Goal: Find specific page/section

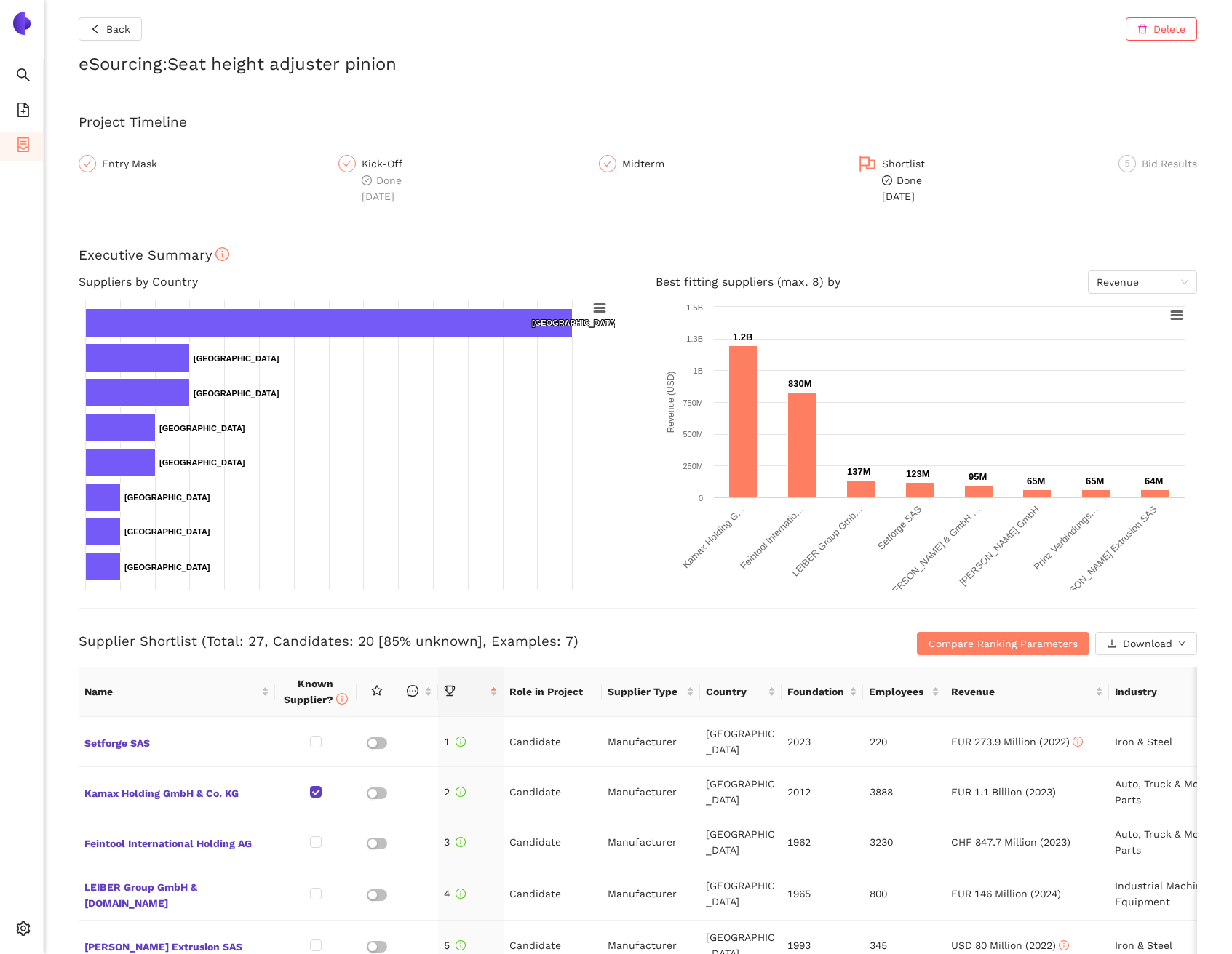
scroll to position [842, 0]
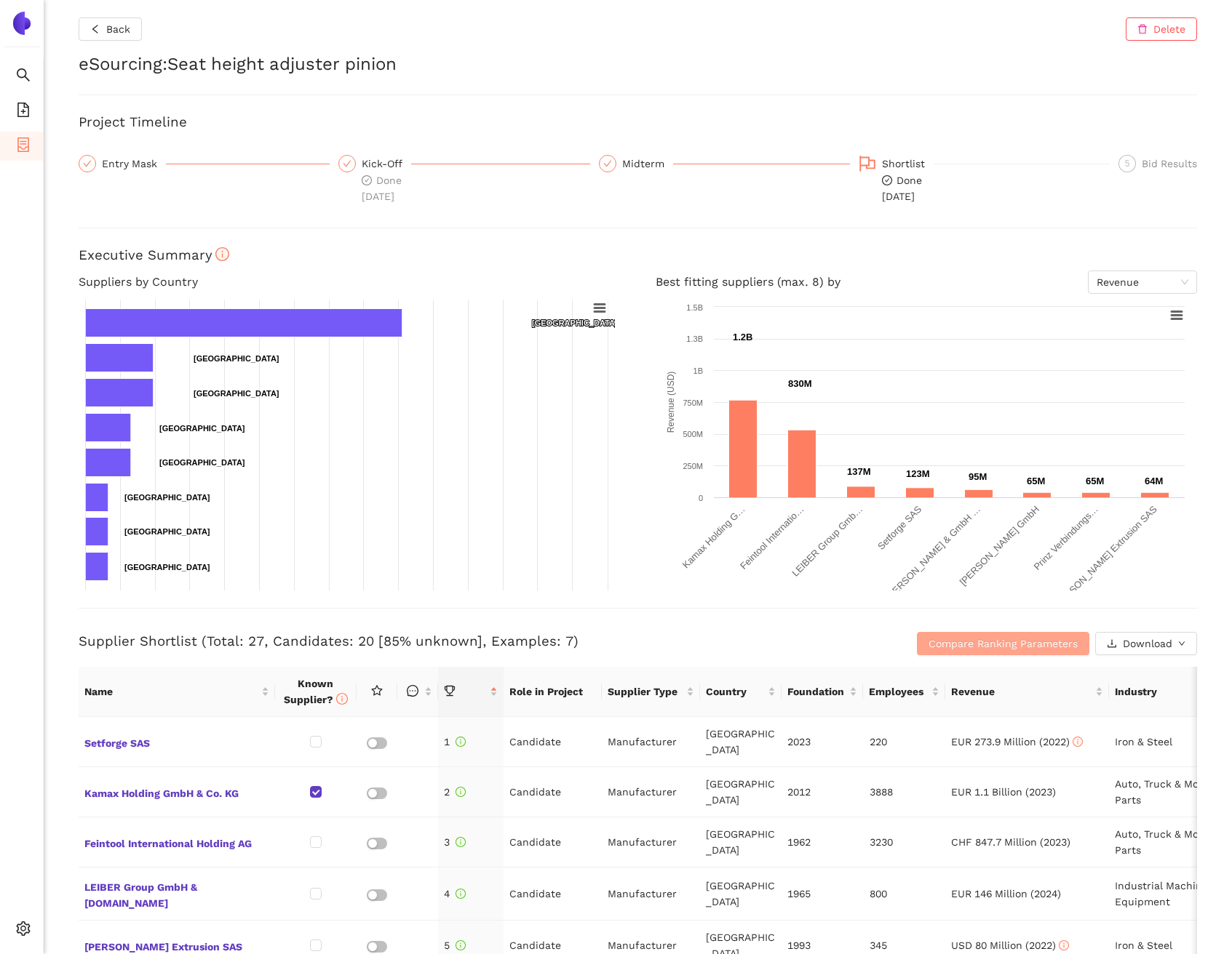
click at [966, 653] on button "Compare Ranking Parameters" at bounding box center [1002, 643] width 172 height 24
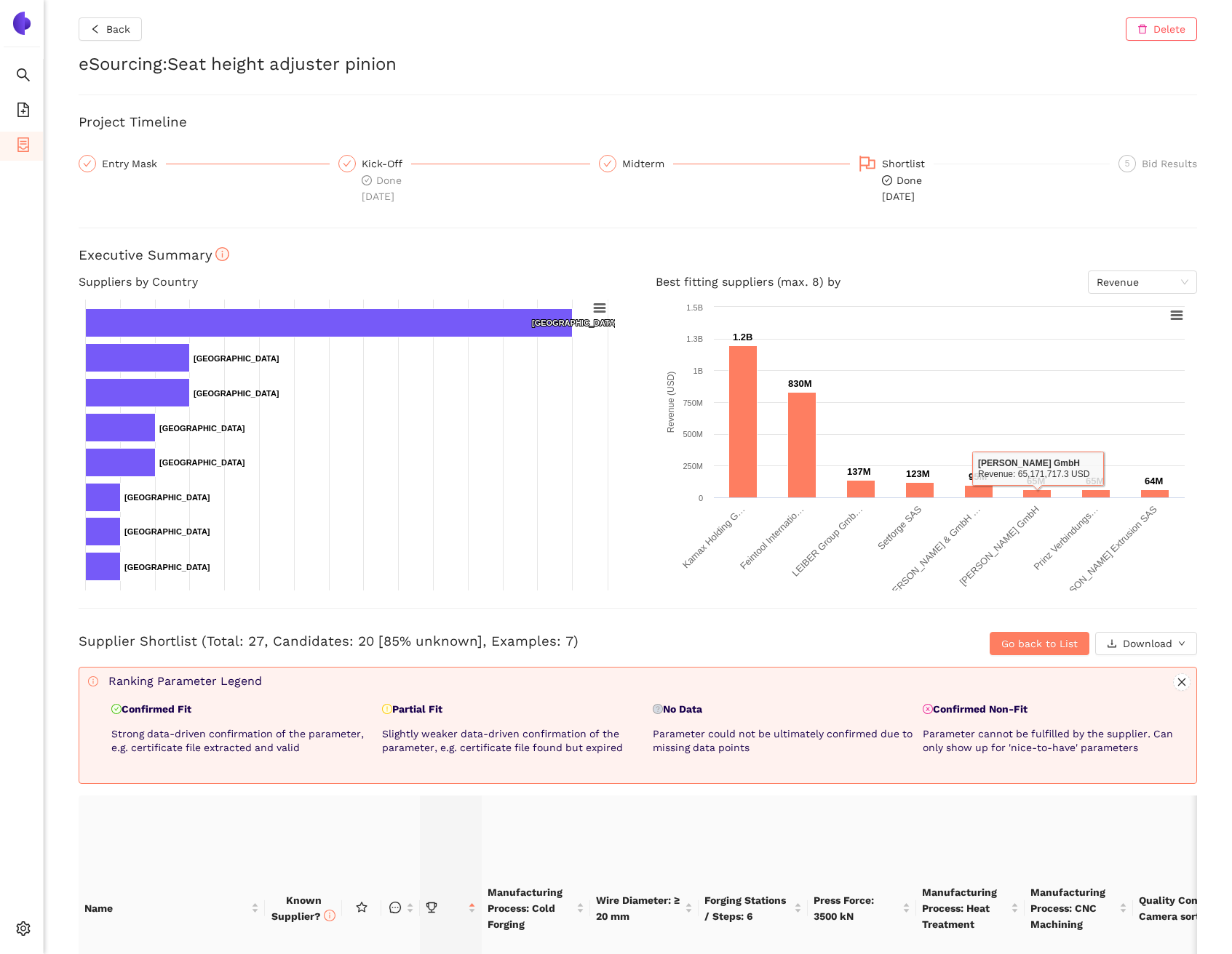
click at [1199, 608] on div "Back Delete eSourcing : Seat height adjuster pinion Project Timeline Entry Mask…" at bounding box center [637, 477] width 1188 height 954
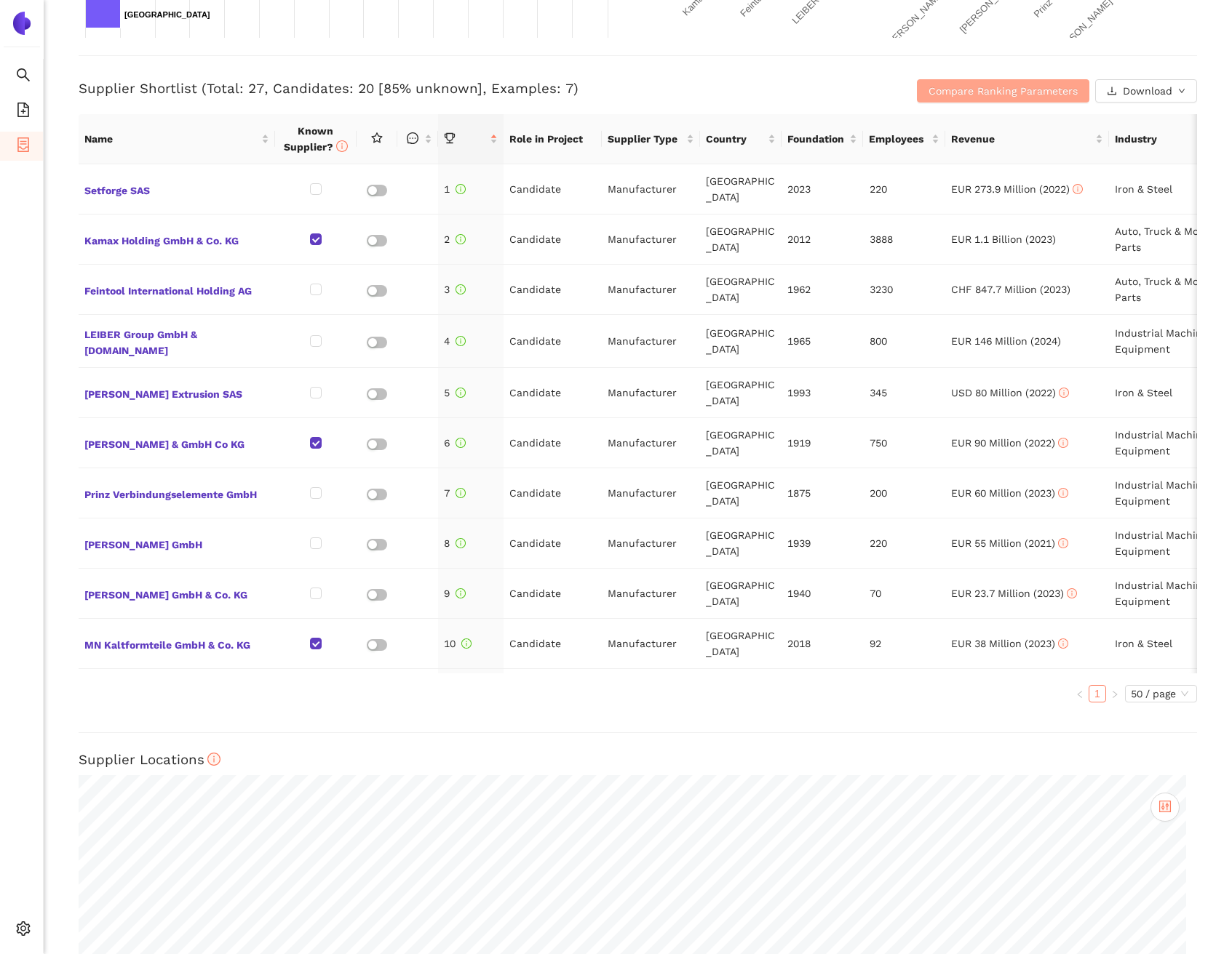
click at [960, 97] on span "Compare Ranking Parameters" at bounding box center [1003, 91] width 149 height 16
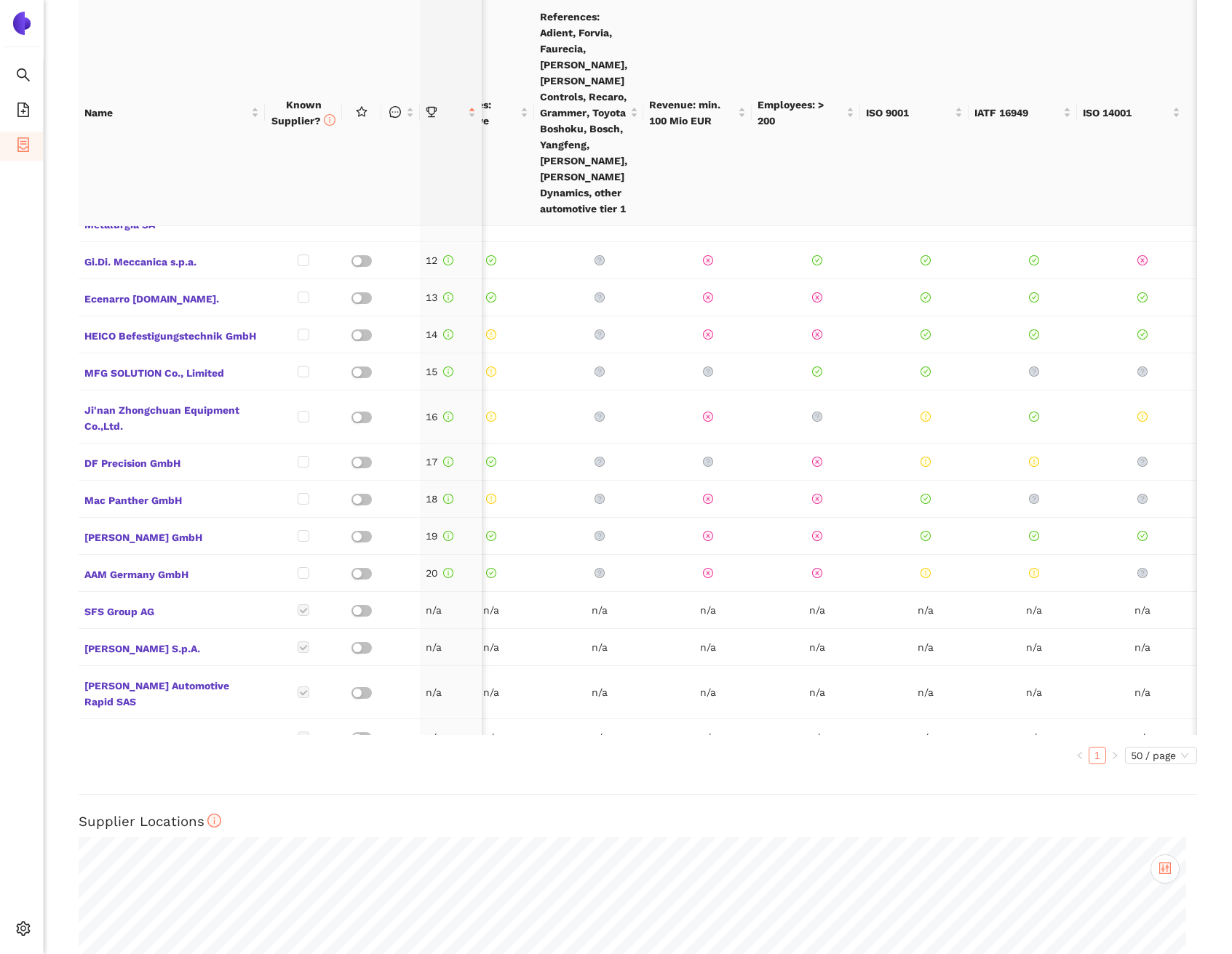
scroll to position [424, 737]
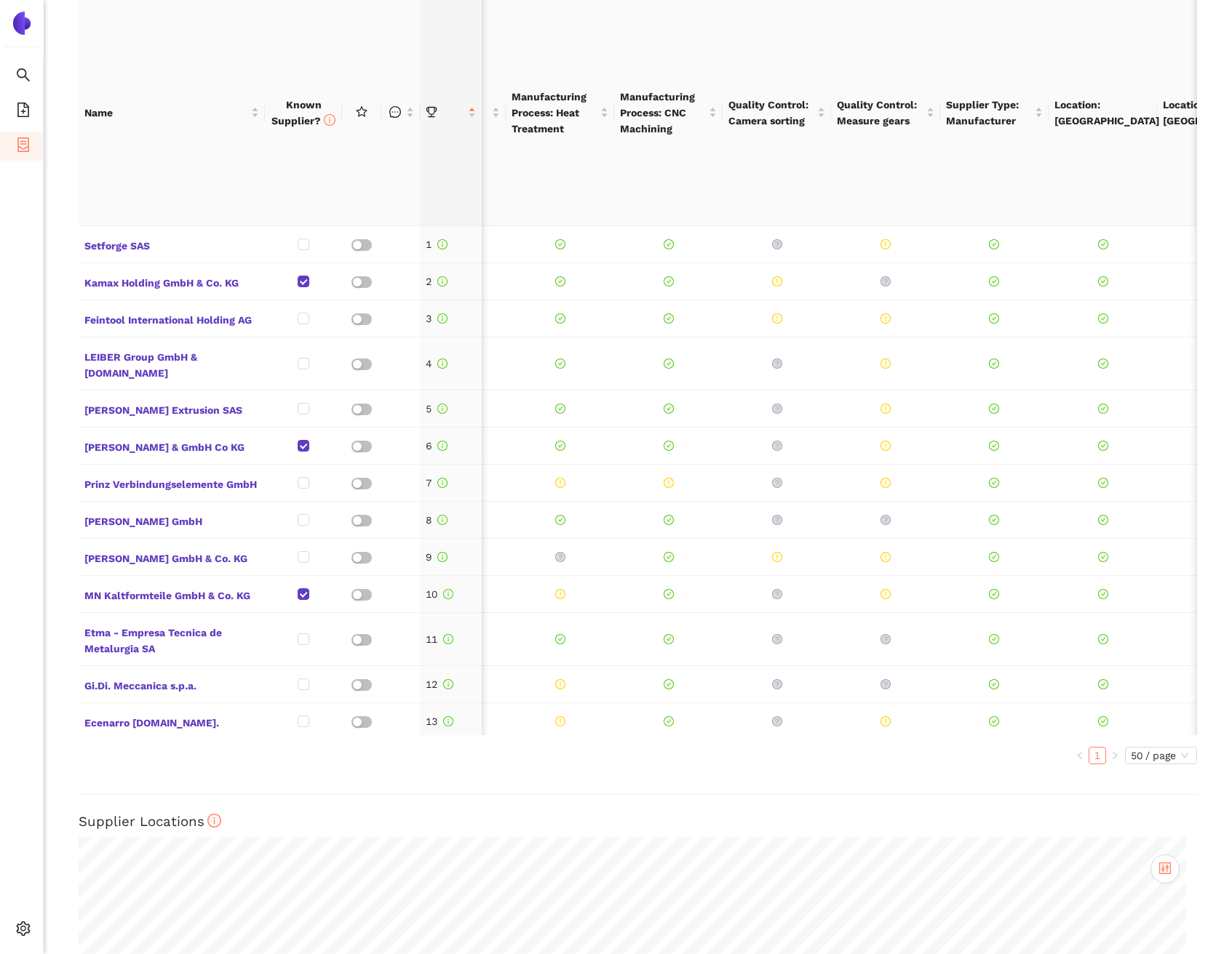
drag, startPoint x: 725, startPoint y: 735, endPoint x: 716, endPoint y: 735, distance: 9.0
click at [716, 735] on div "Name Known Supplier? Manufacturing Process: Cold Forging Wire Diameter: ≥ 20 mm…" at bounding box center [637, 382] width 1118 height 764
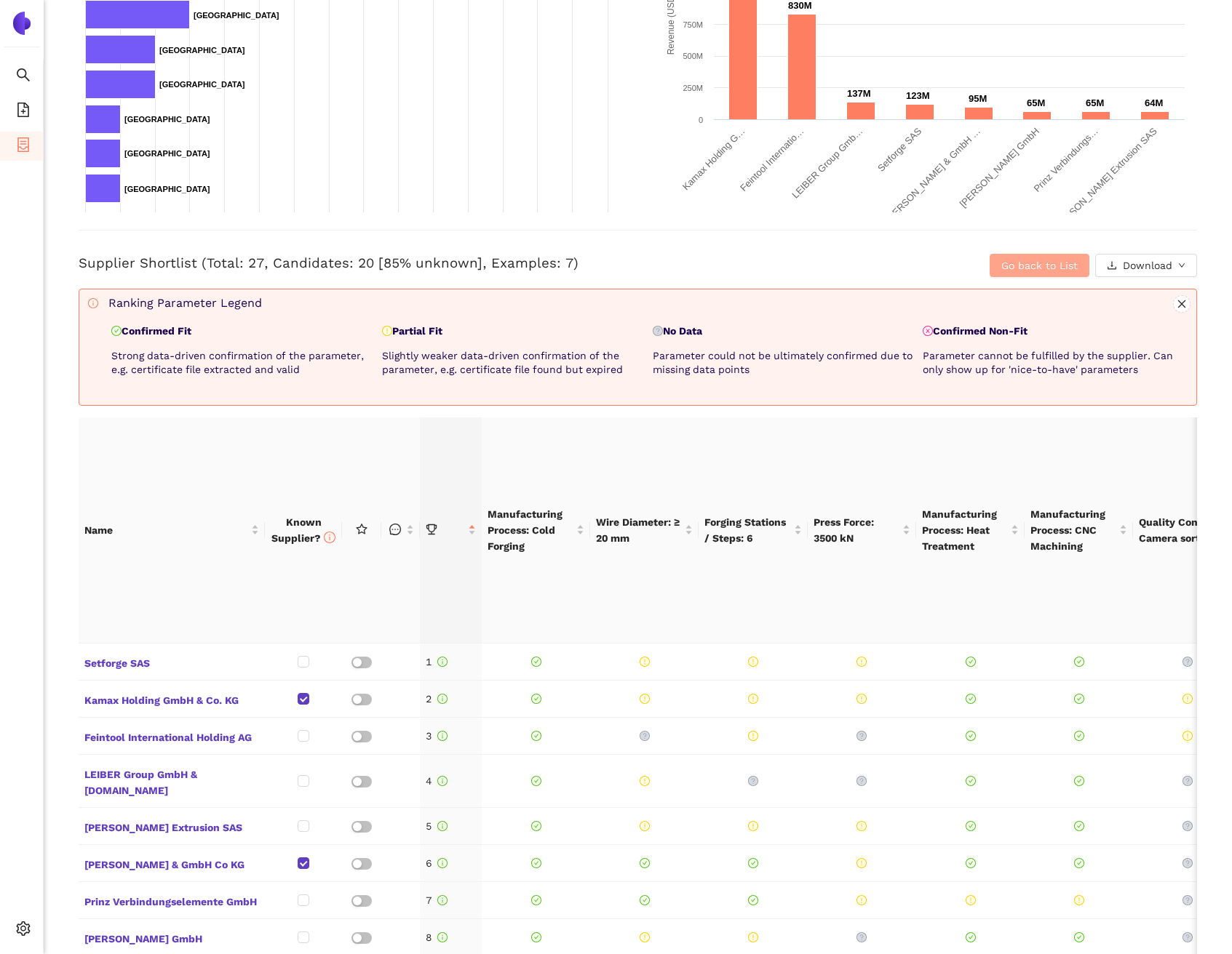
click at [1023, 261] on span "Go back to List" at bounding box center [1039, 265] width 77 height 16
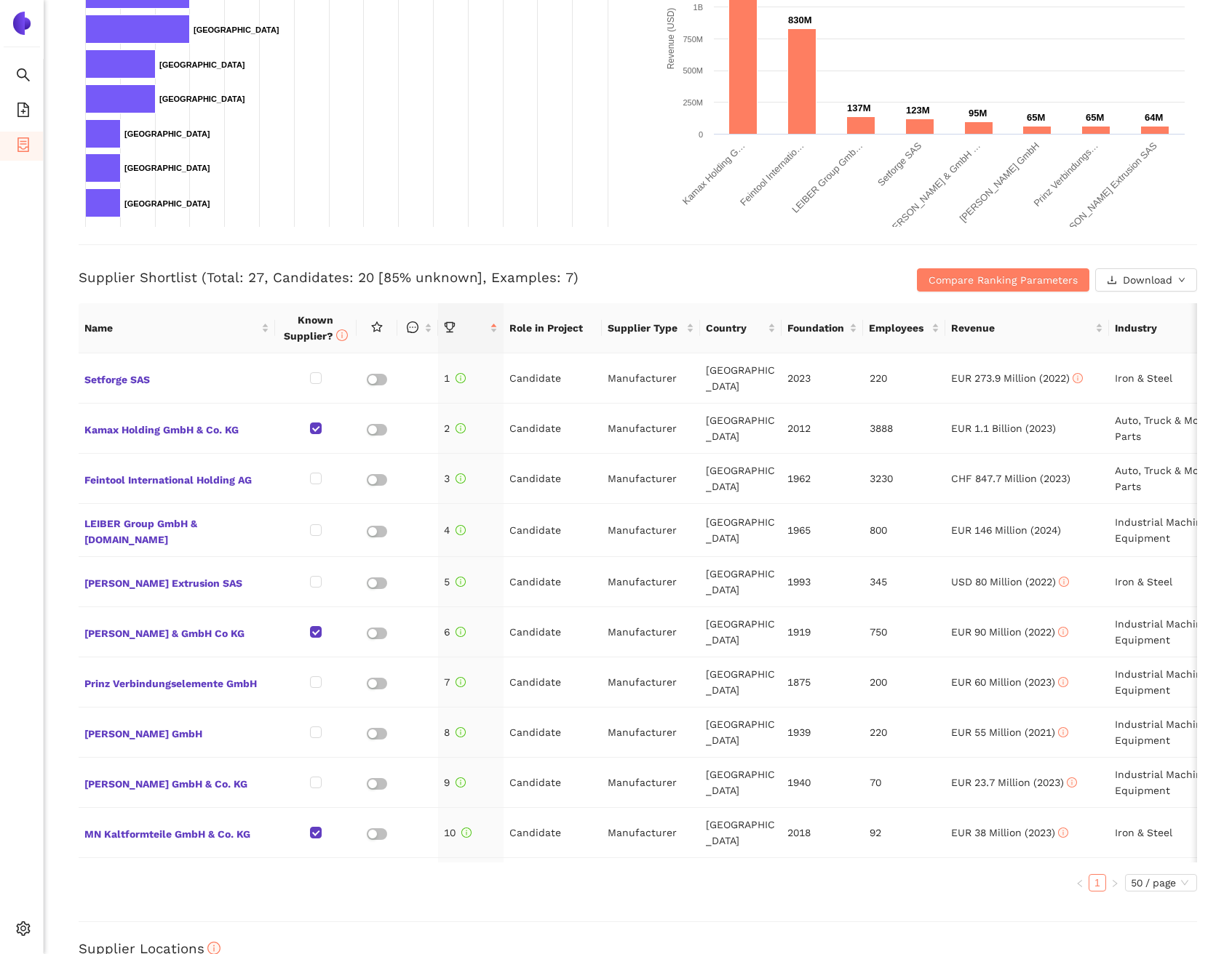
click at [622, 285] on h3 "Supplier Shortlist (Total: 27, Candidates: 20 [85% unknown], Examples: 7)" at bounding box center [451, 278] width 745 height 19
click at [71, 826] on li "Internal Area" at bounding box center [103, 824] width 120 height 29
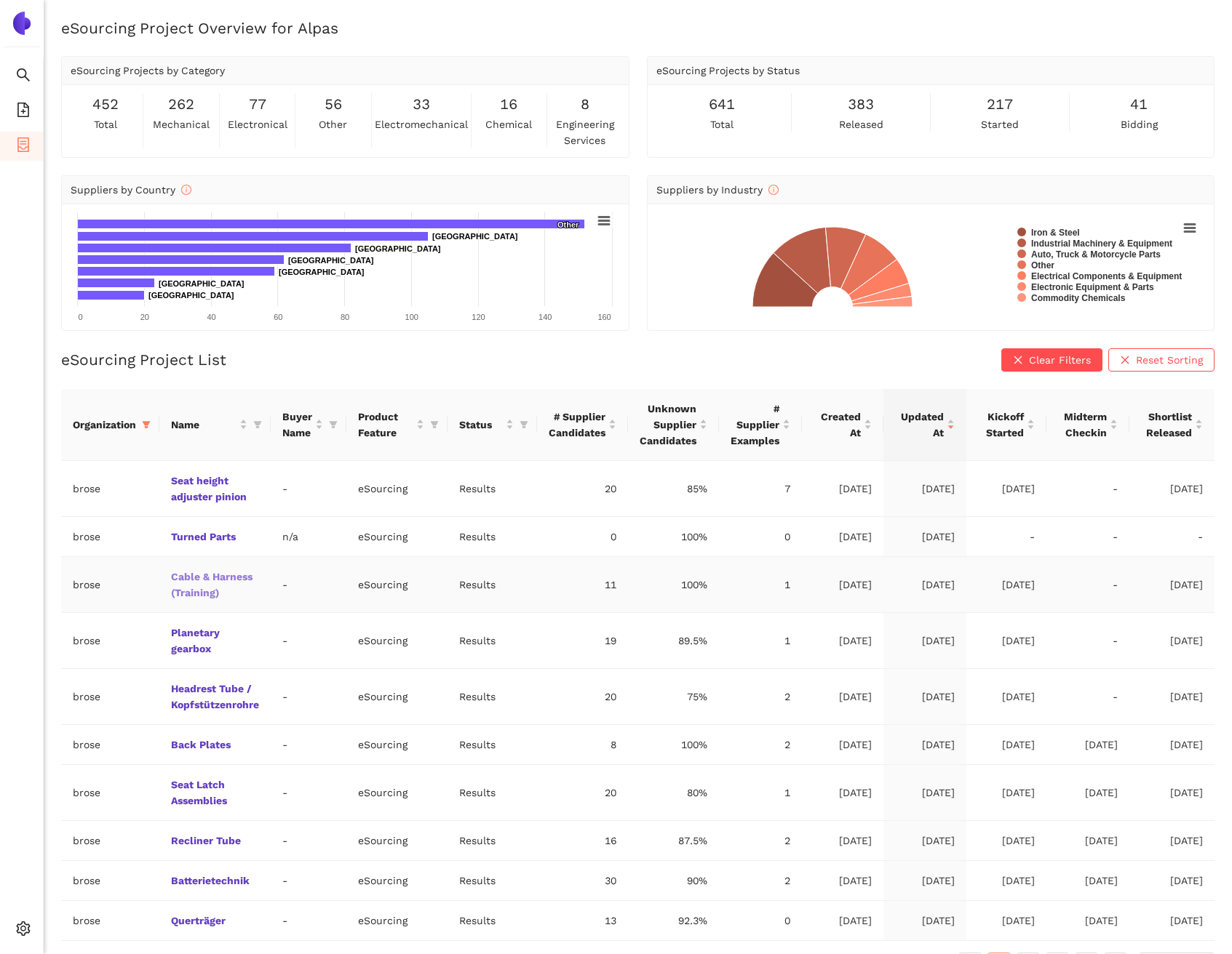
click at [0, 0] on link "Cable & Harness (Training)" at bounding box center [0, 0] width 0 height 0
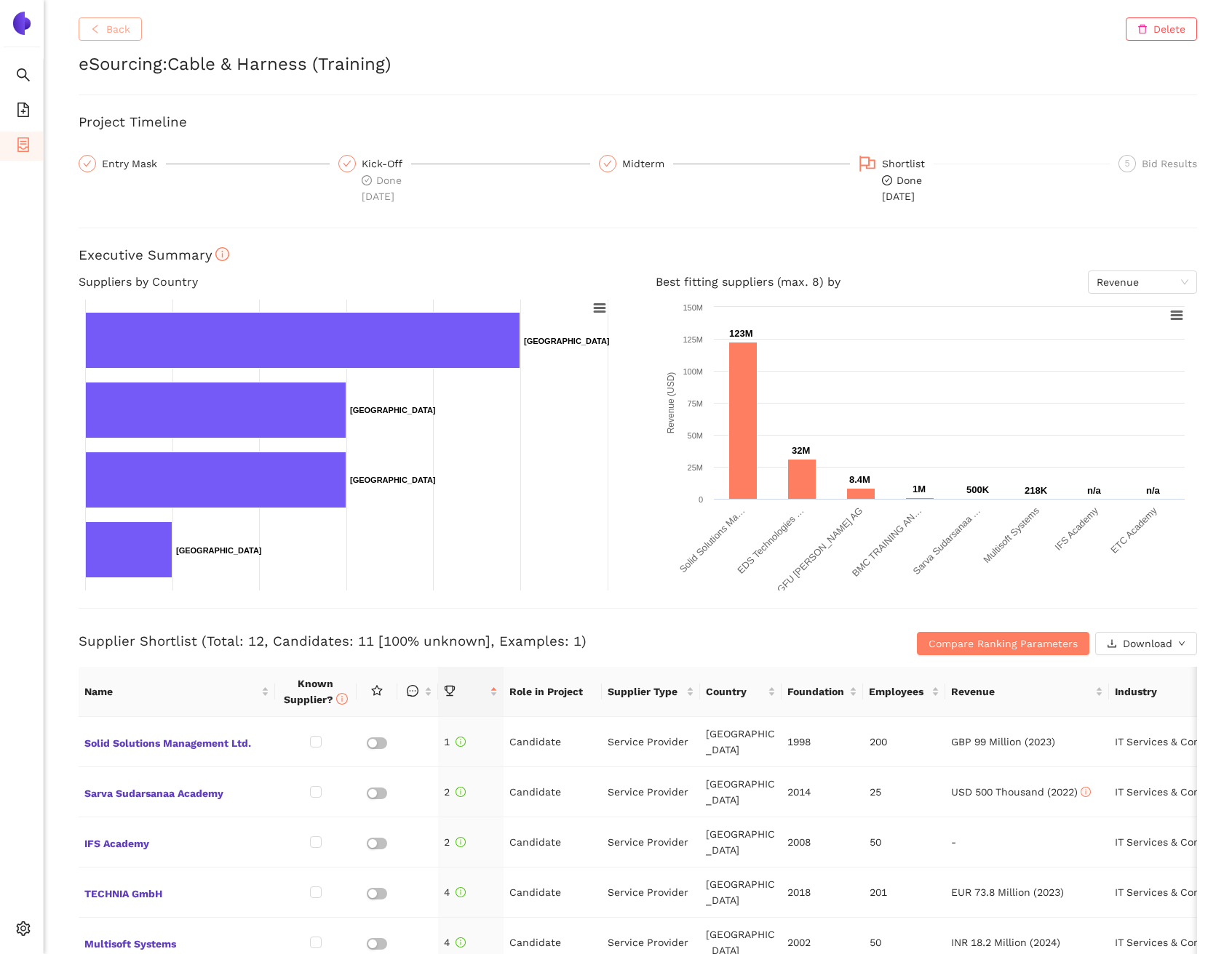
click at [129, 33] on span "Back" at bounding box center [117, 28] width 24 height 16
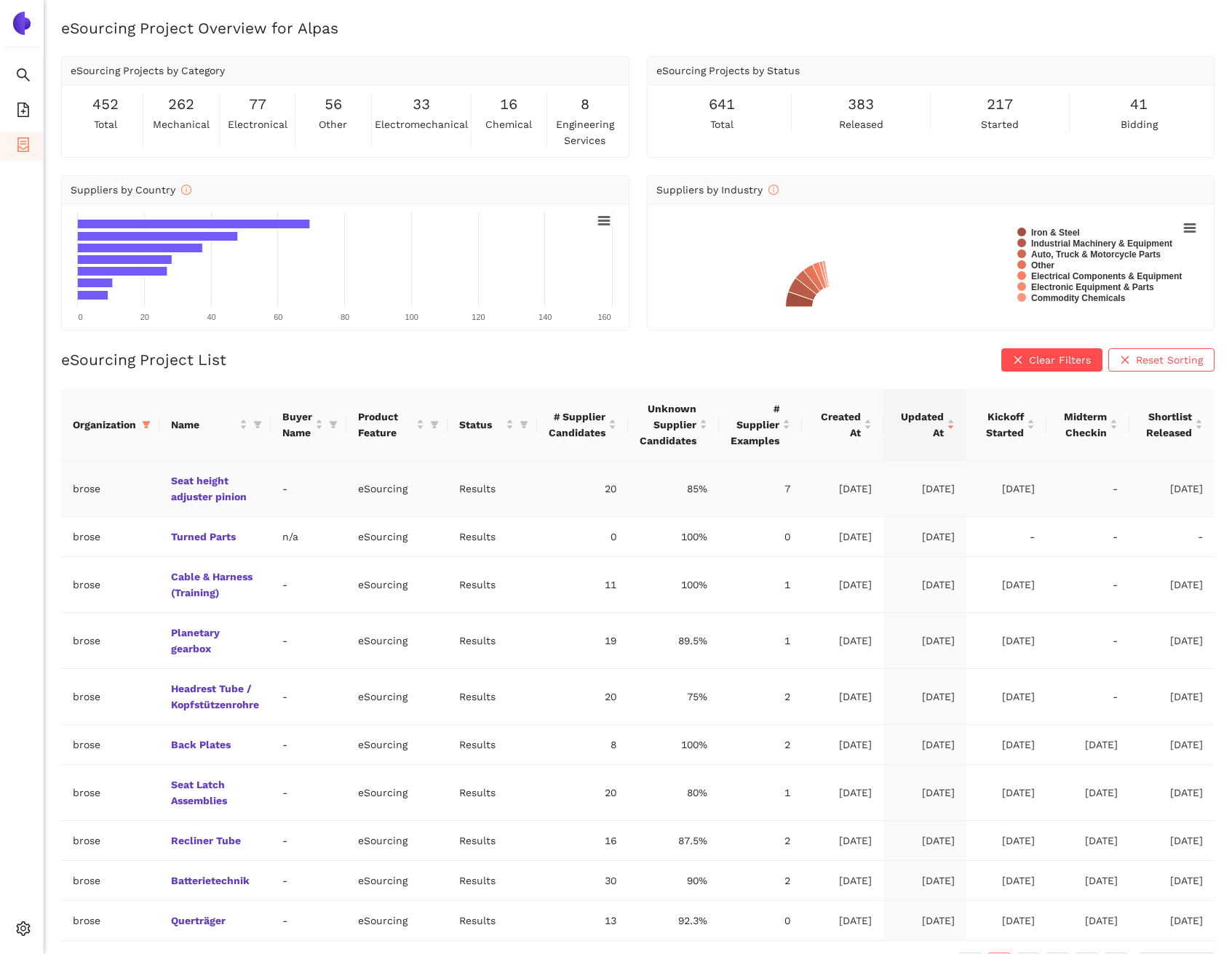
click at [201, 488] on td "Seat height adjuster pinion" at bounding box center [215, 488] width 111 height 56
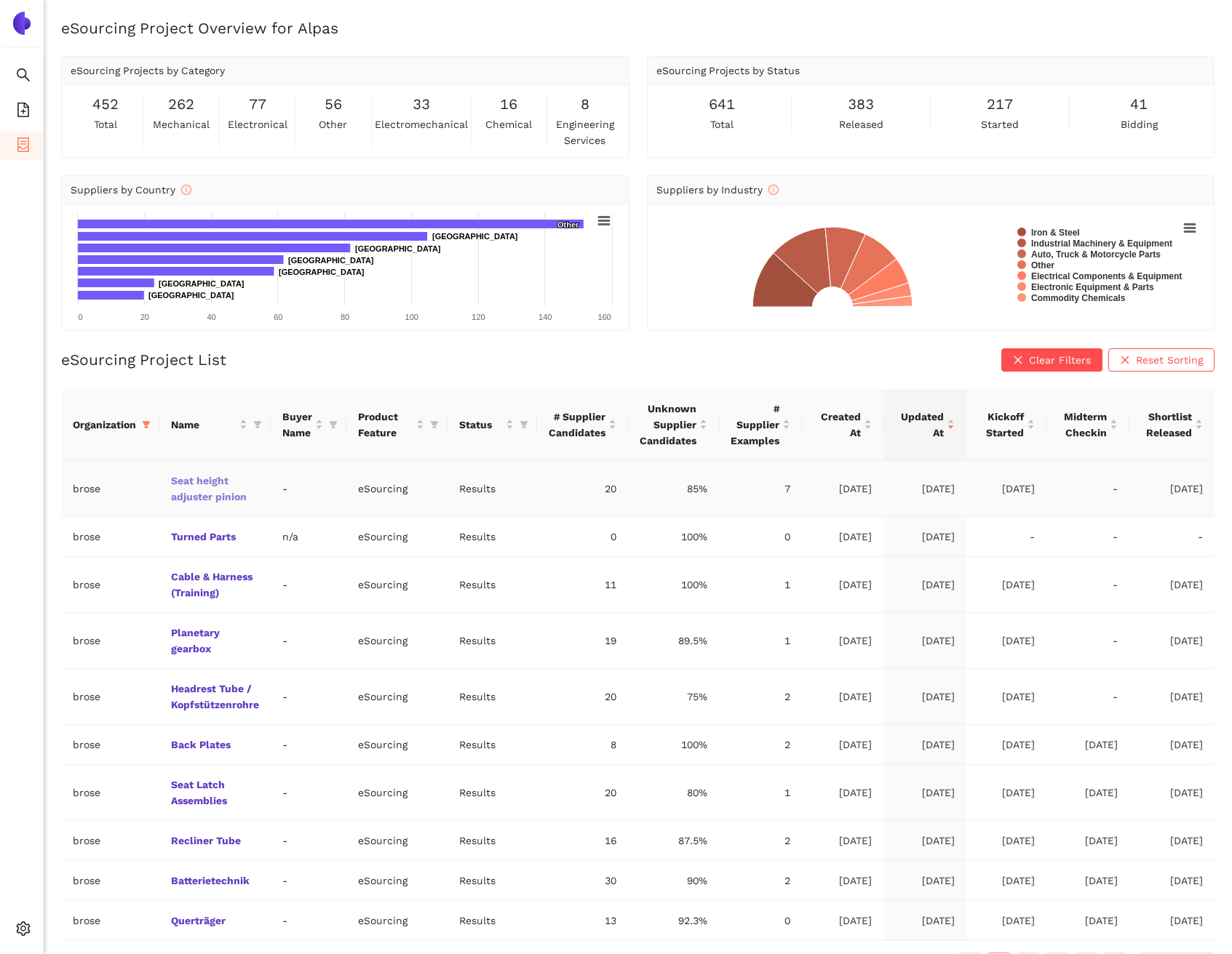
click at [0, 0] on link "Seat height adjuster pinion" at bounding box center [0, 0] width 0 height 0
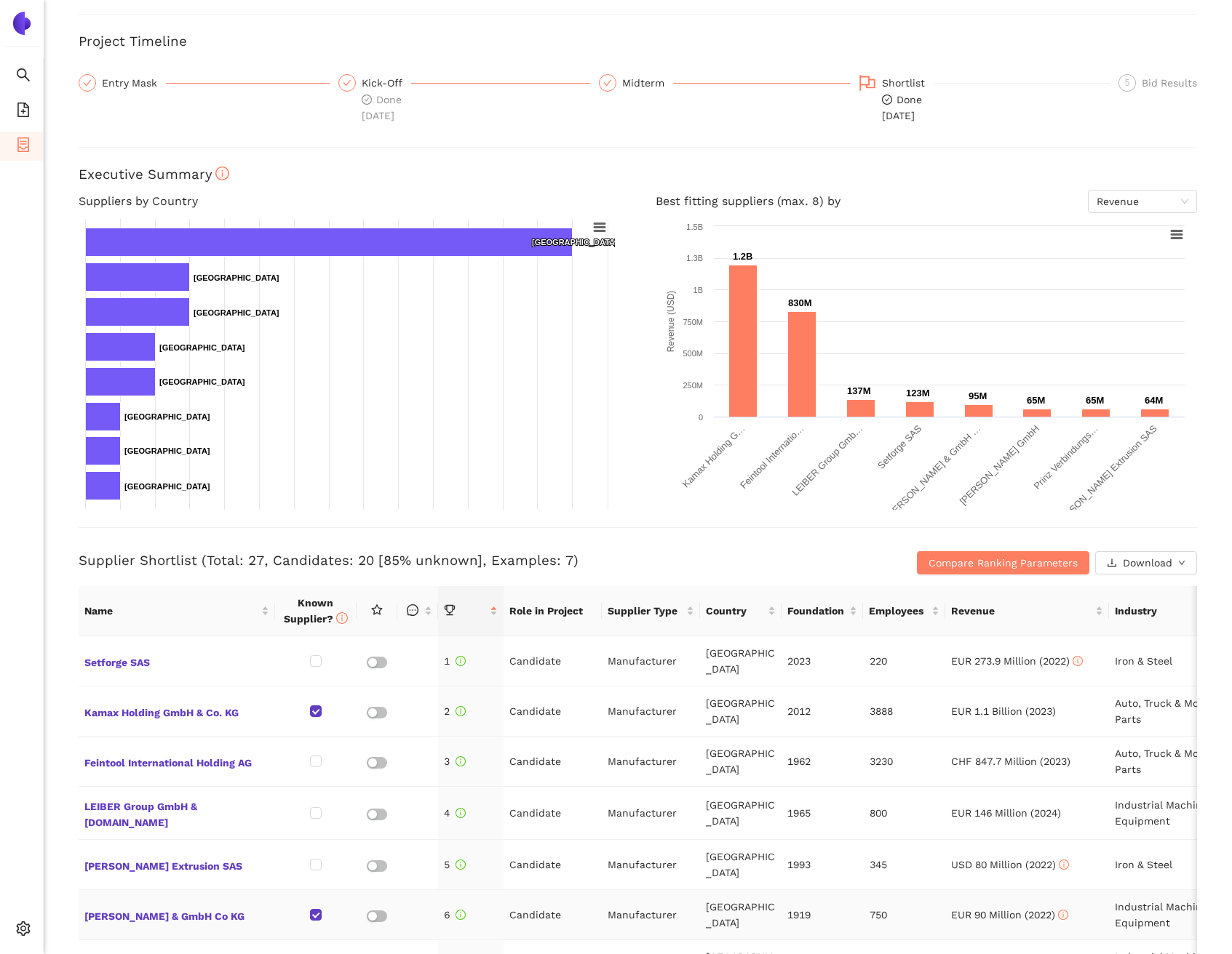
scroll to position [36, 0]
